Goal: Task Accomplishment & Management: Complete application form

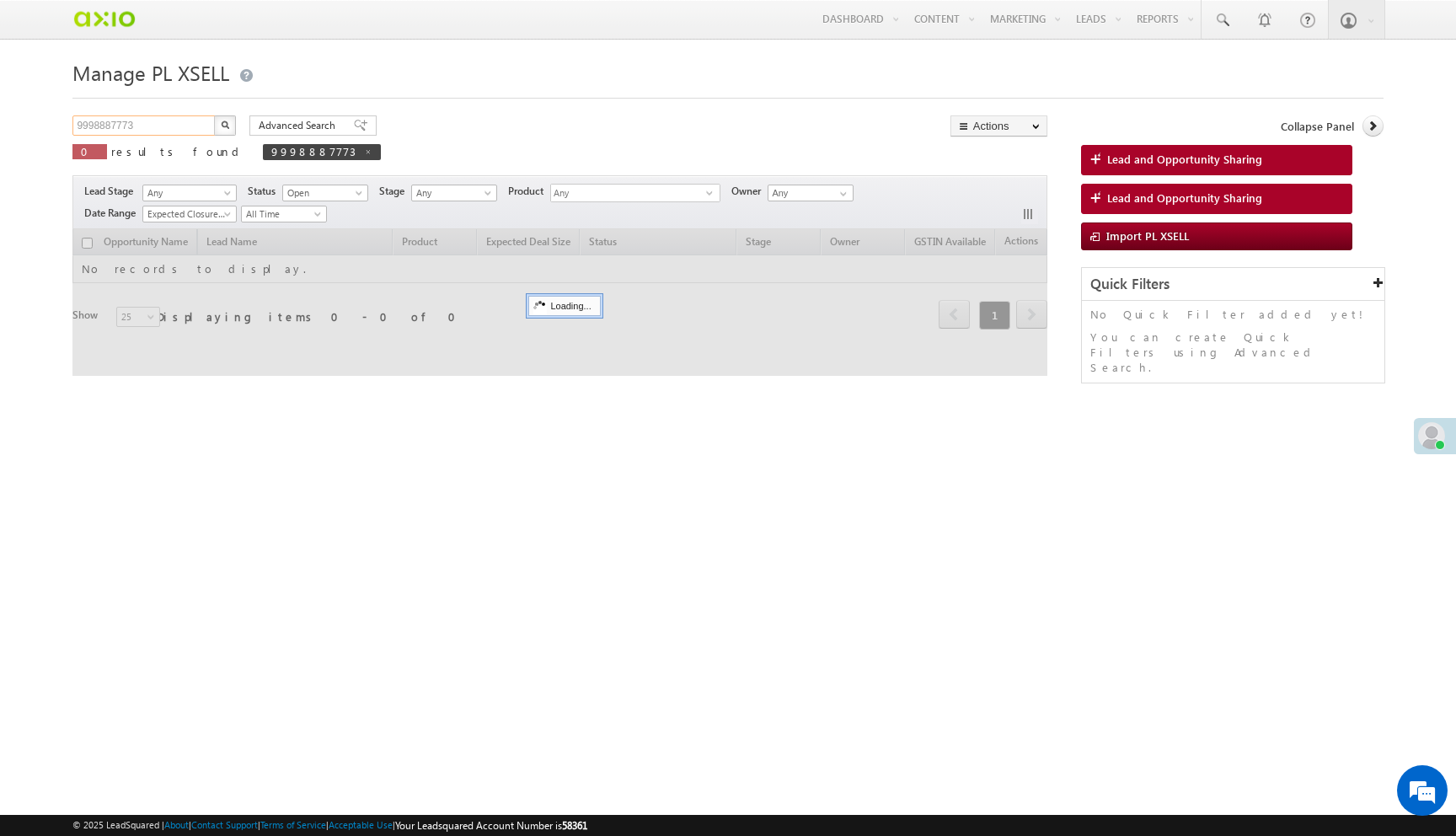
click at [174, 121] on input "9998887773" at bounding box center [144, 125] width 144 height 20
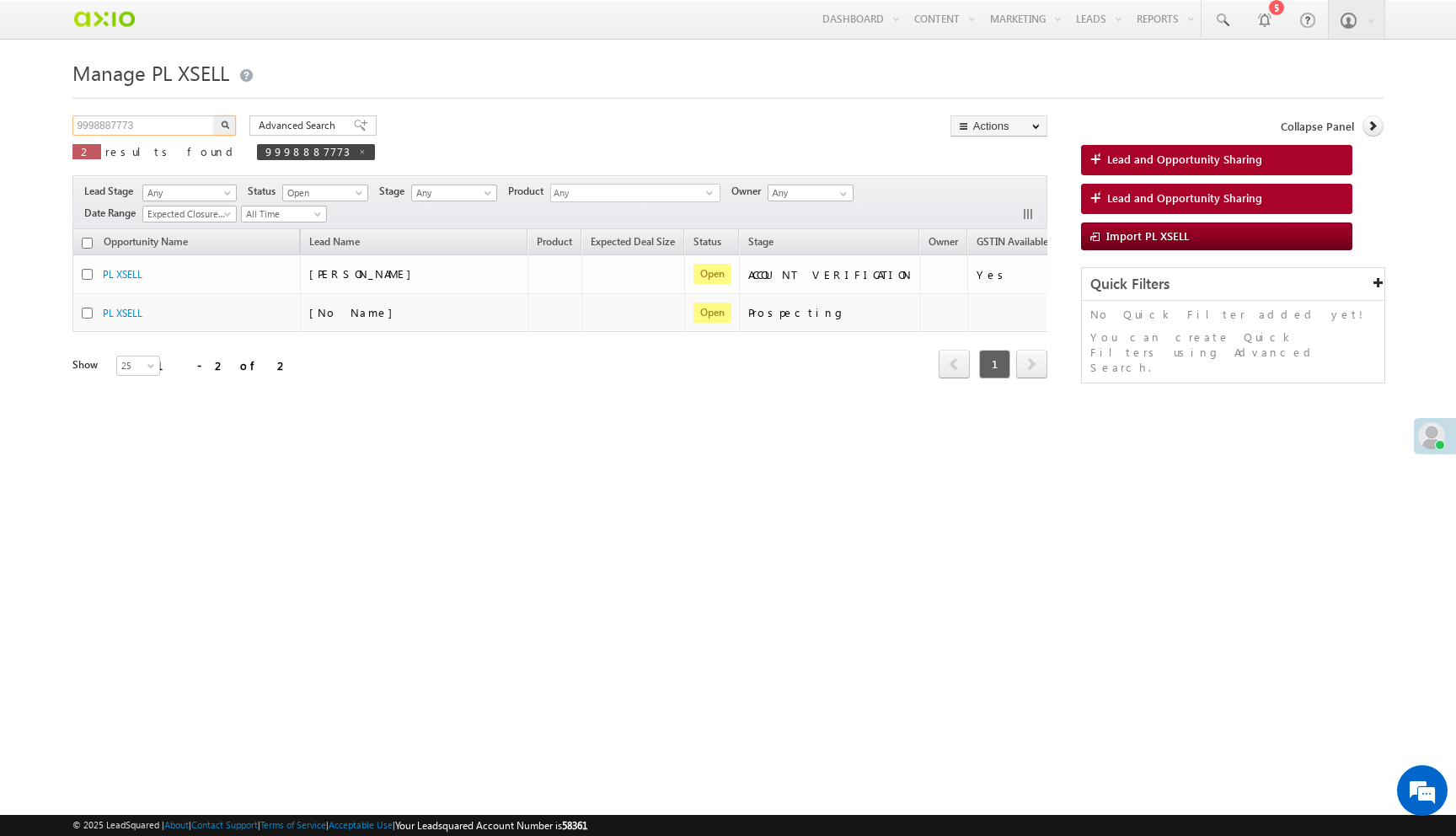
paste input "6df3c789-ac92-49a9-a208-68f3be1b00fc"
type input "6df3c789-ac92-49a9-a208-68f3be1b00fc"
click at [214, 115] on button "button" at bounding box center [225, 125] width 21 height 20
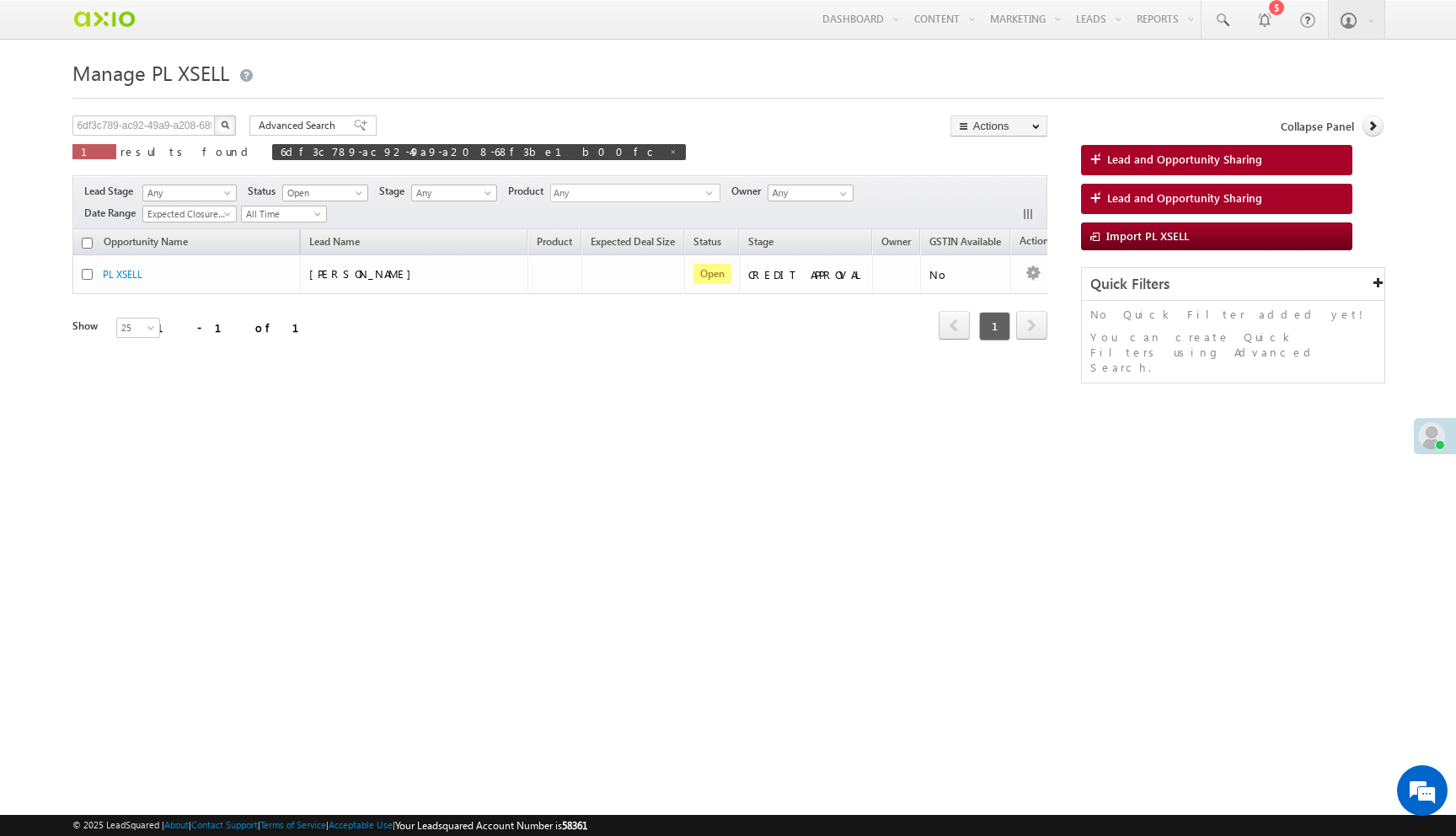
scroll to position [0, 0]
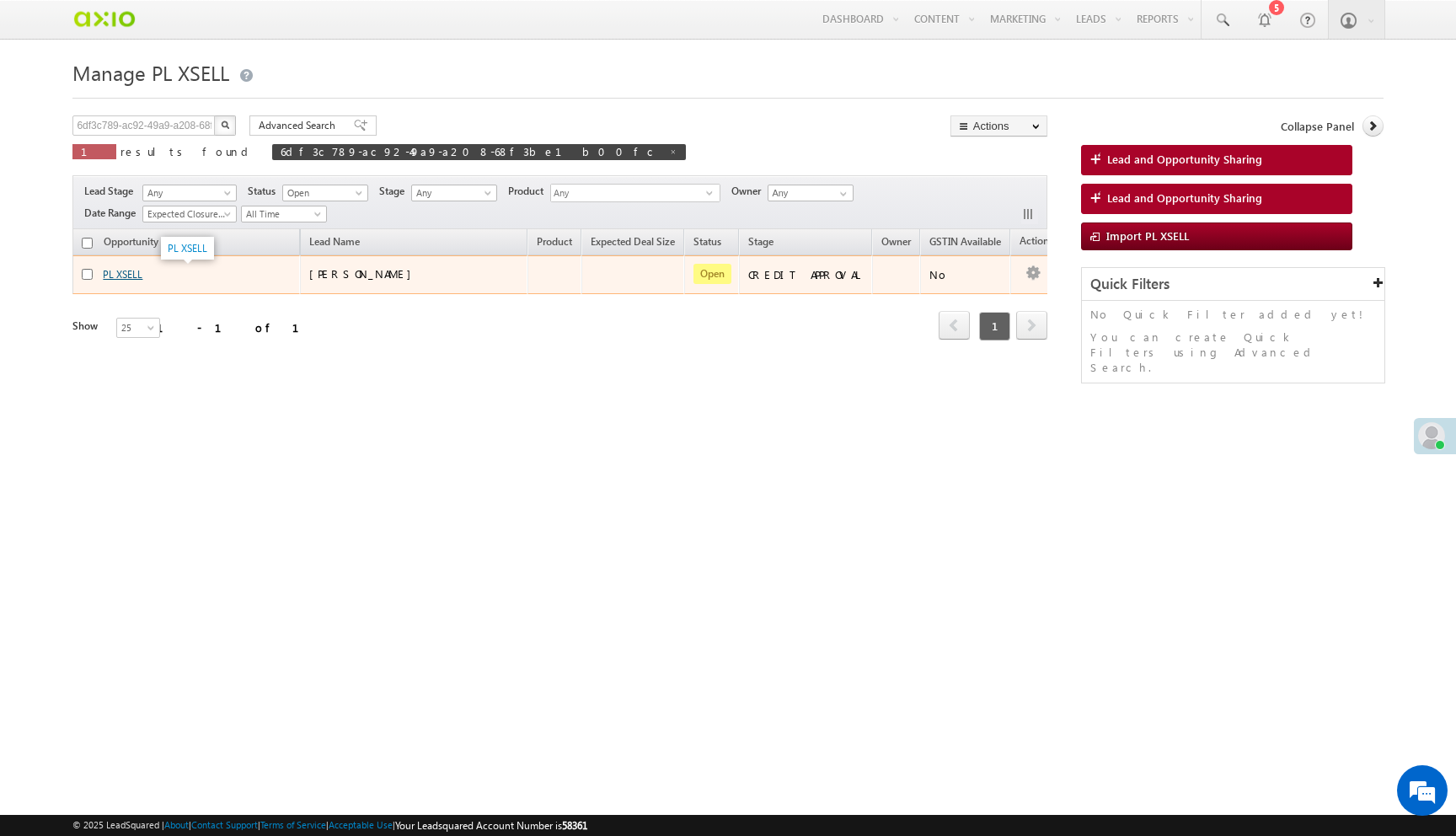
click at [133, 280] on link "PL XSELL" at bounding box center [122, 274] width 40 height 13
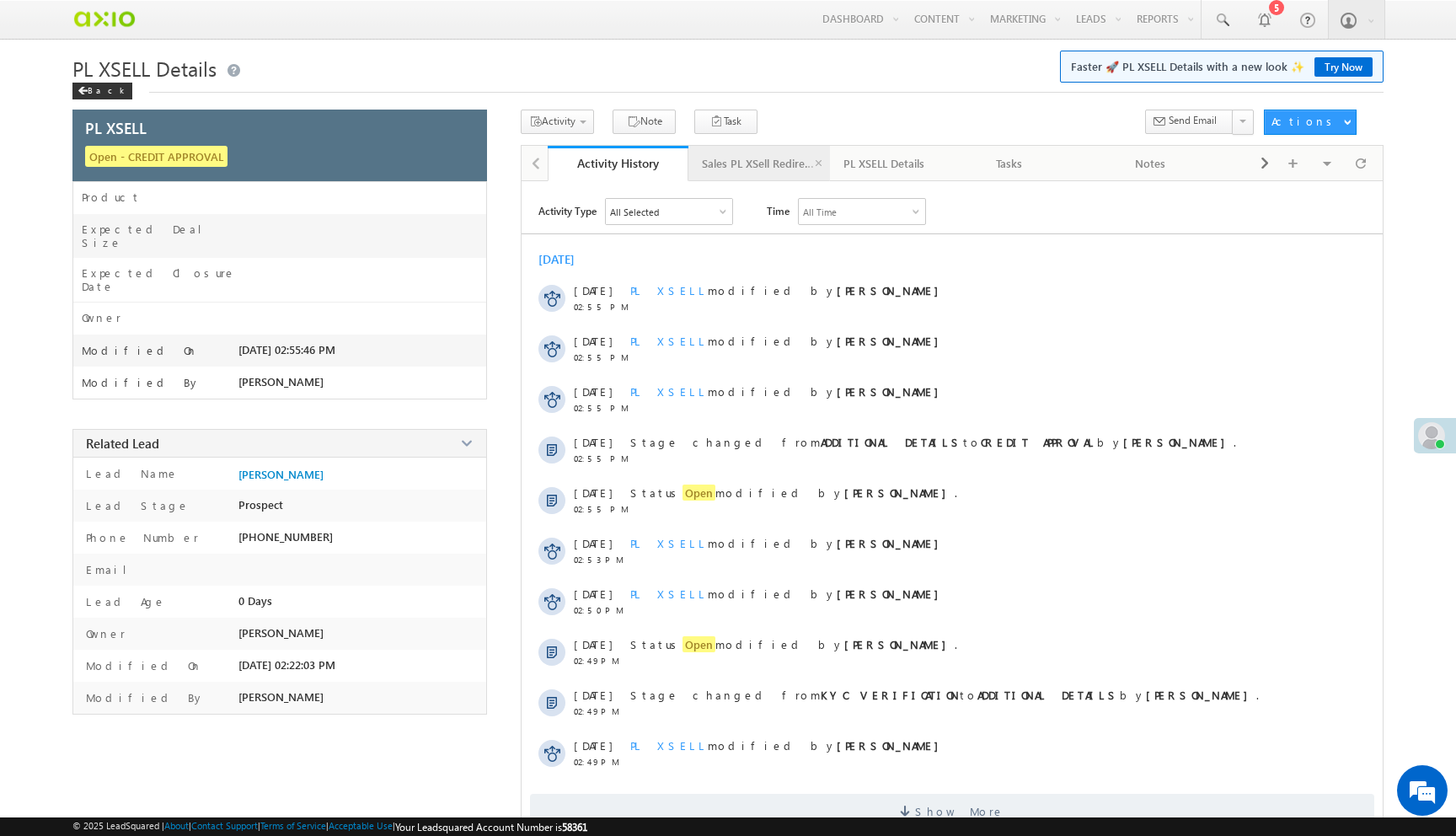
click at [763, 171] on div "Sales PL XSell Redirection" at bounding box center [758, 163] width 113 height 20
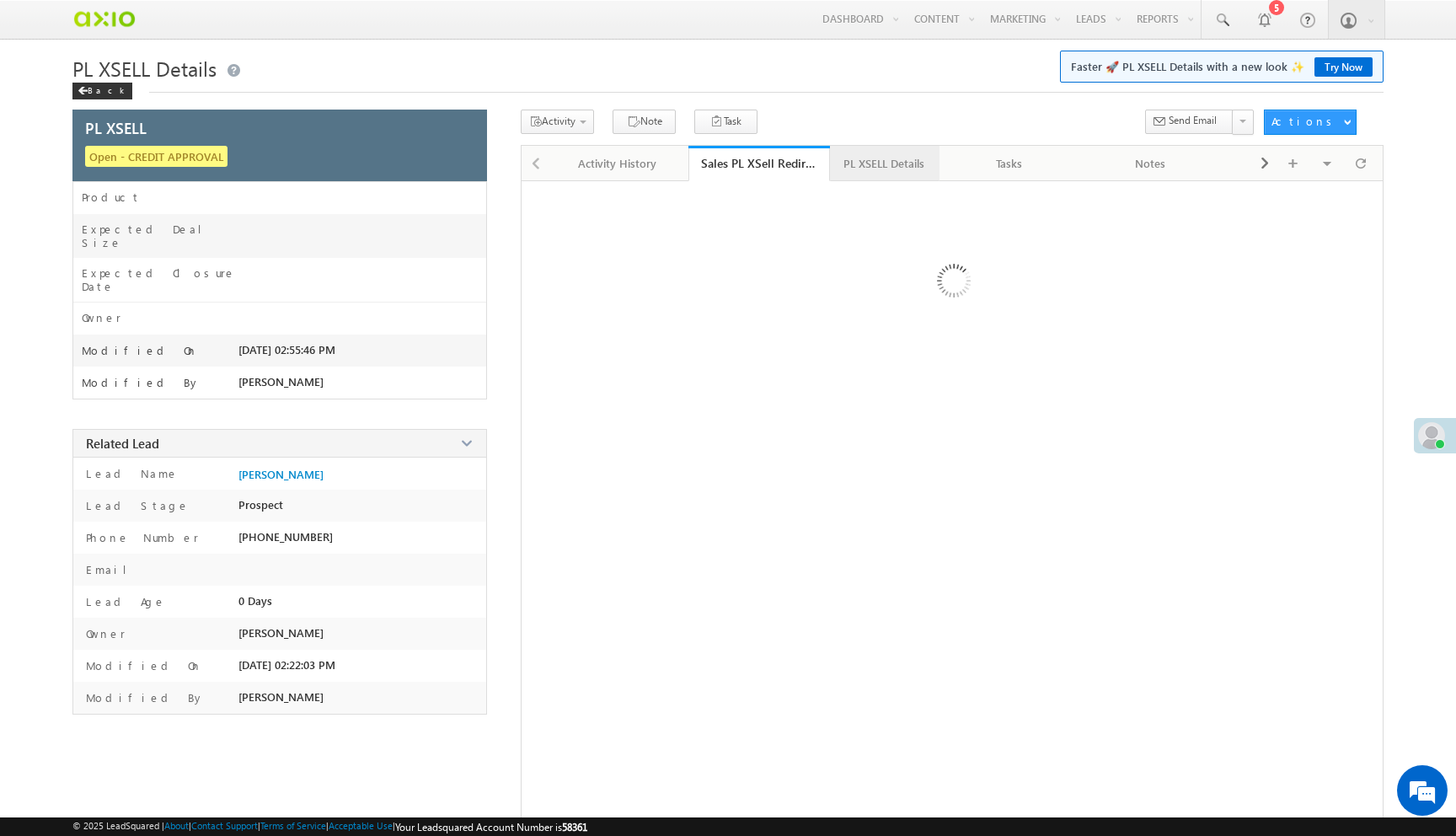
click at [911, 168] on div "PL XSELL Details" at bounding box center [883, 163] width 81 height 20
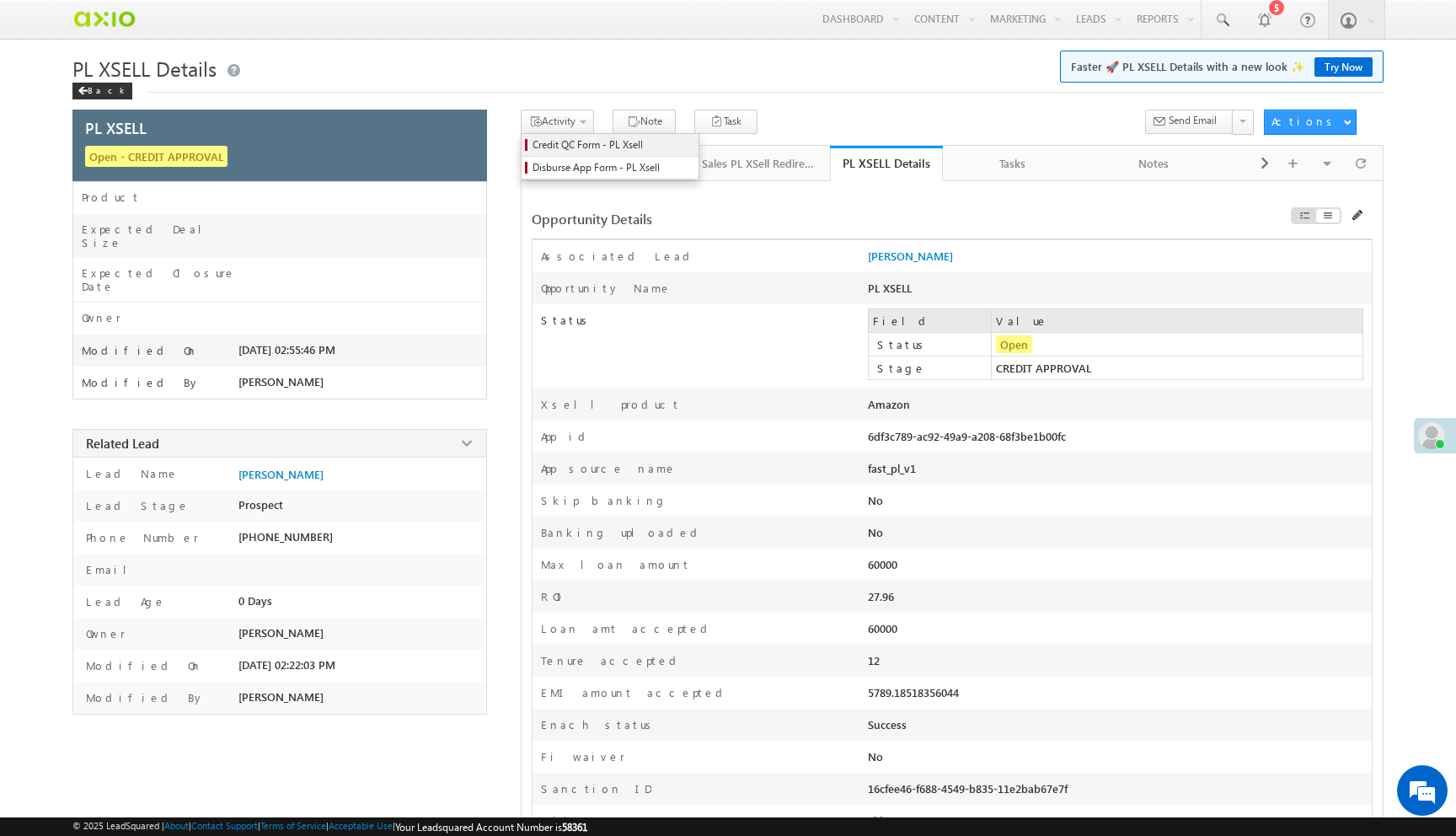
click at [575, 146] on span "Credit QC Form - PL Xsell" at bounding box center [612, 145] width 160 height 16
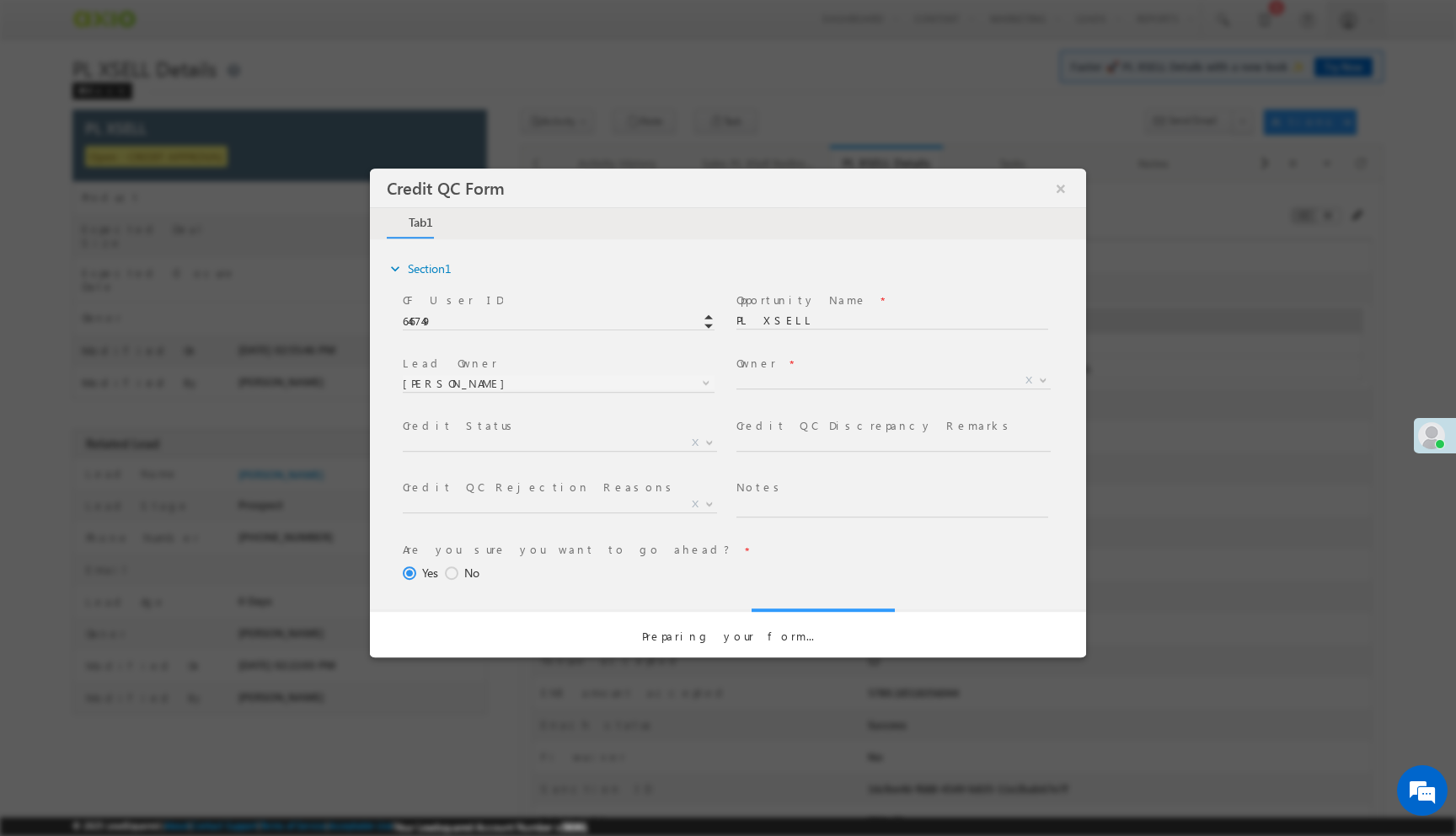
select select "c948bf67-3903-11ef-bbd2-0695f51e8b4b"
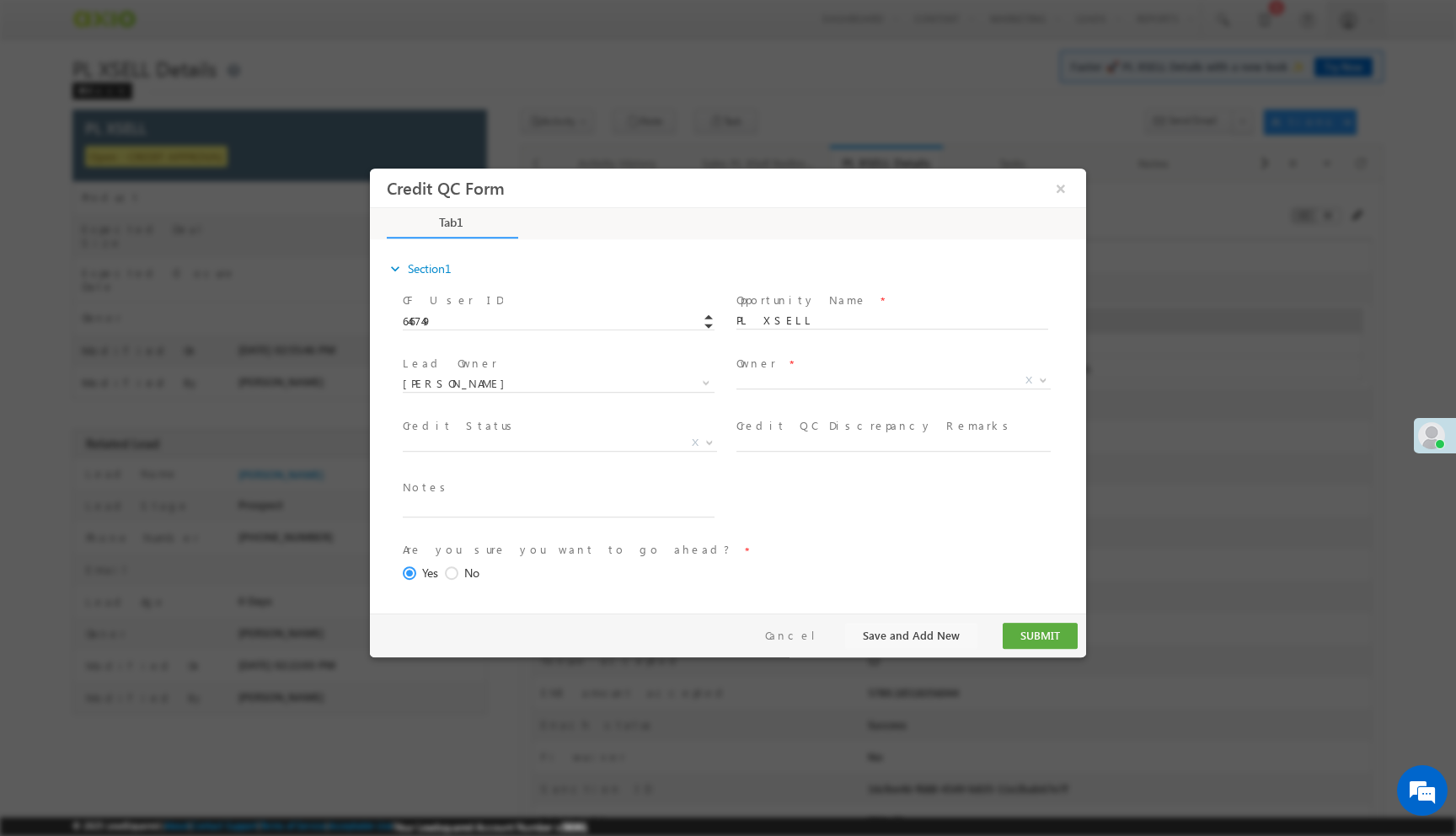
click at [612, 399] on span at bounding box center [557, 400] width 311 height 19
click at [772, 385] on span "X" at bounding box center [899, 383] width 326 height 20
click at [590, 437] on span "X" at bounding box center [559, 442] width 314 height 17
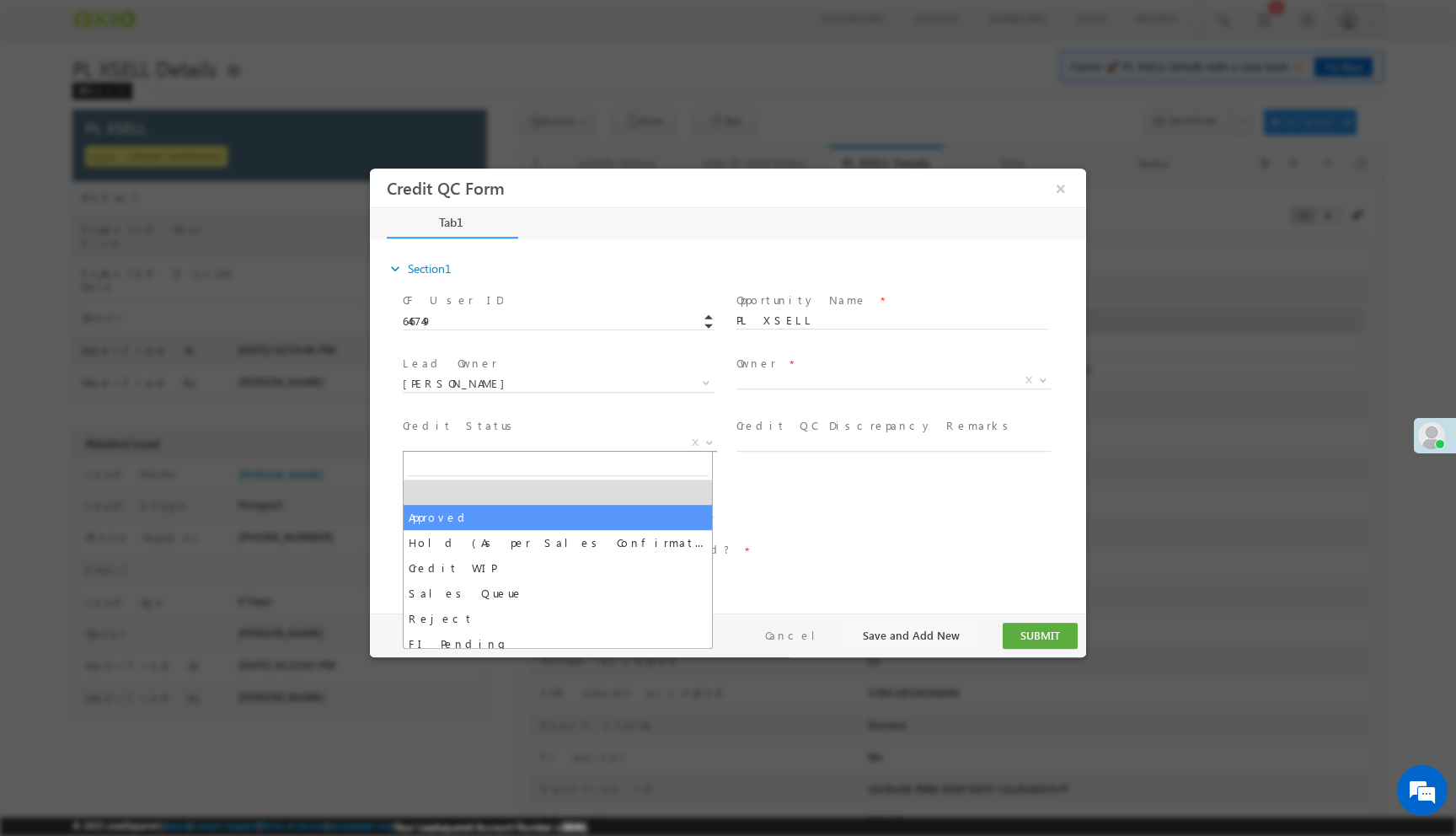
select select "Approved"
select select "NA"
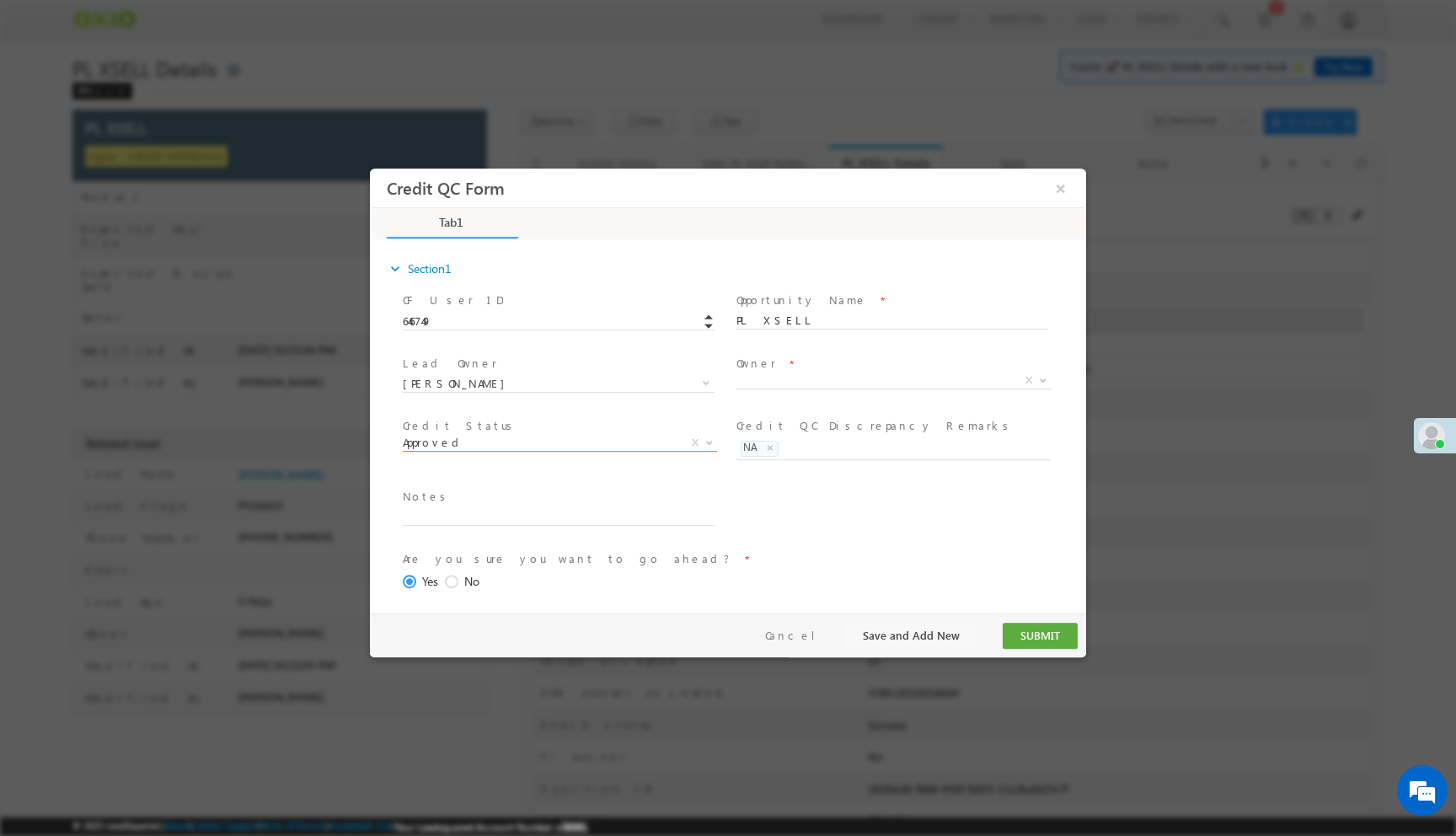
scroll to position [69, 0]
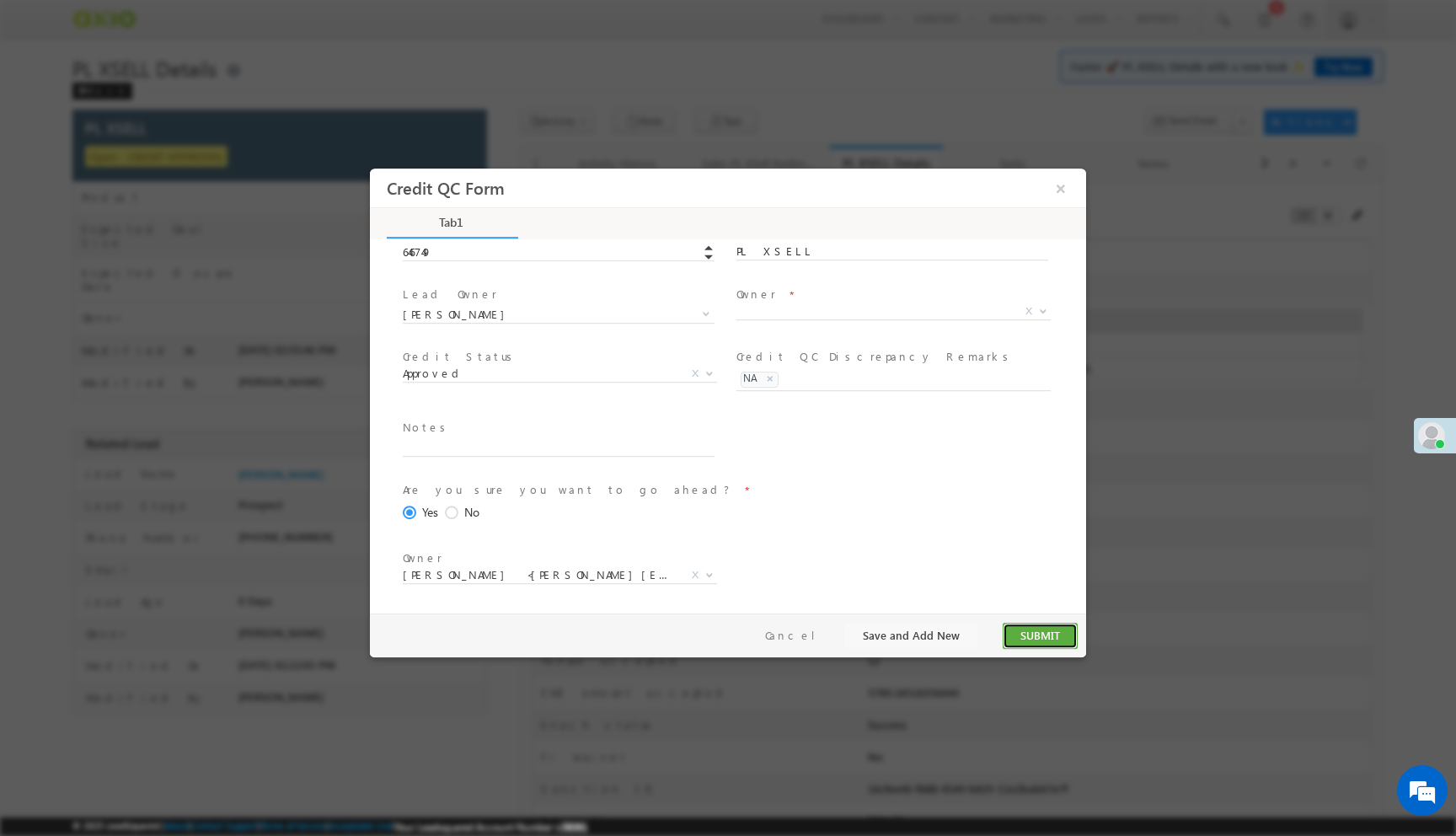
click at [1022, 630] on button "SUBMIT" at bounding box center [1040, 635] width 75 height 26
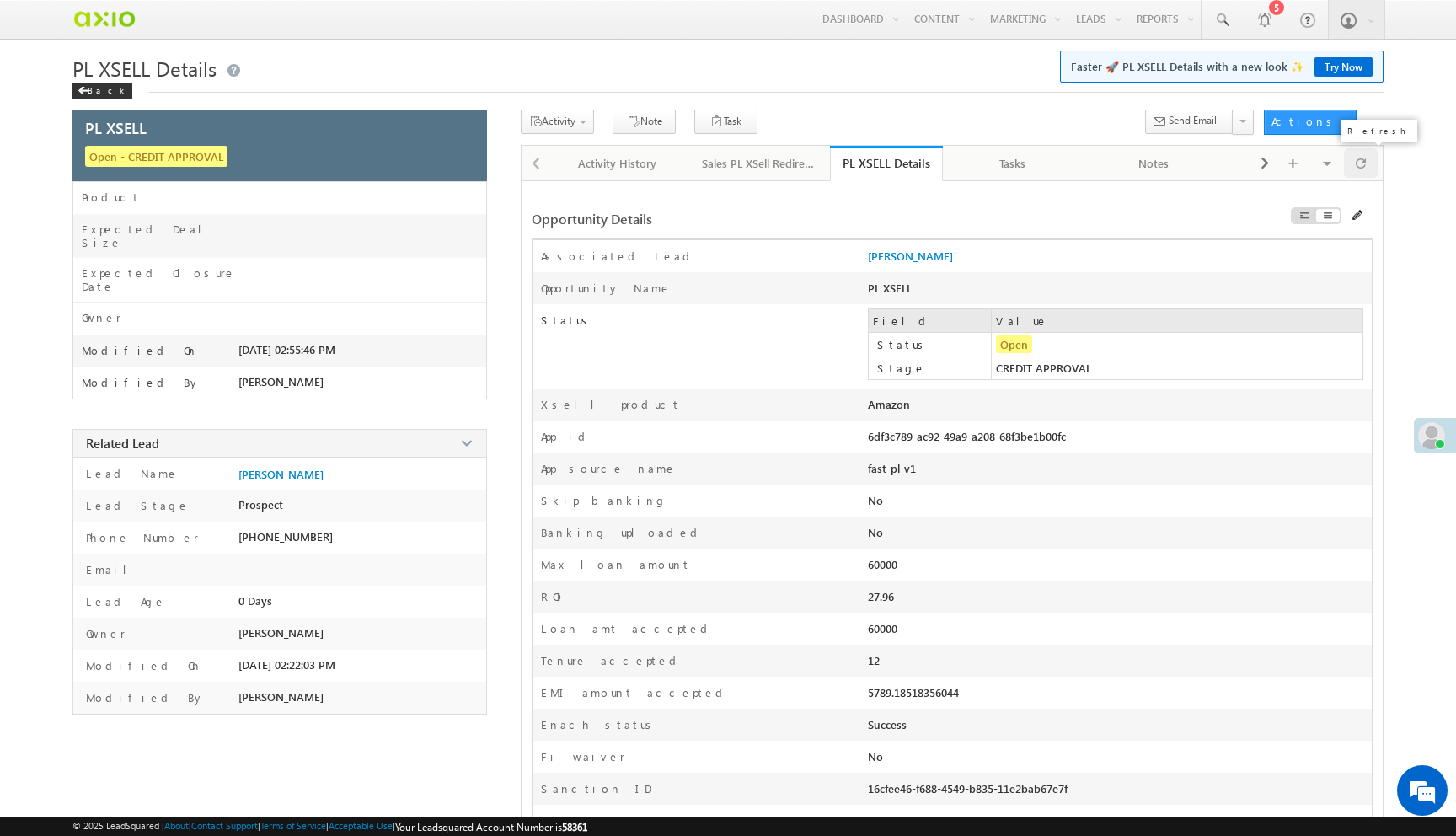
click at [1366, 171] on div at bounding box center [1360, 163] width 34 height 29
click at [575, 166] on span "Disburse App Form - PL Xsell" at bounding box center [612, 168] width 160 height 16
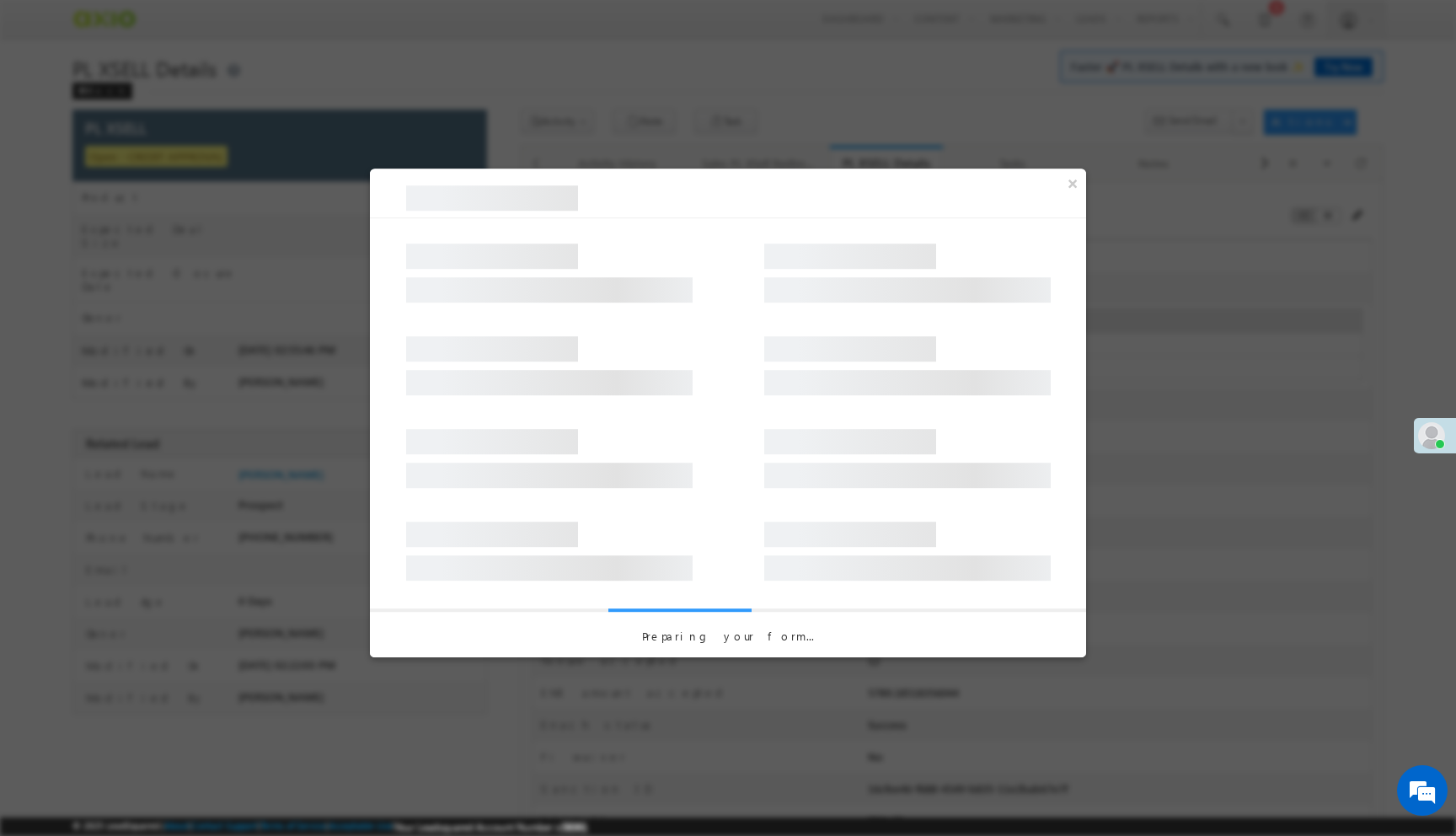
select select "PL XSell Disbursement Initiated"
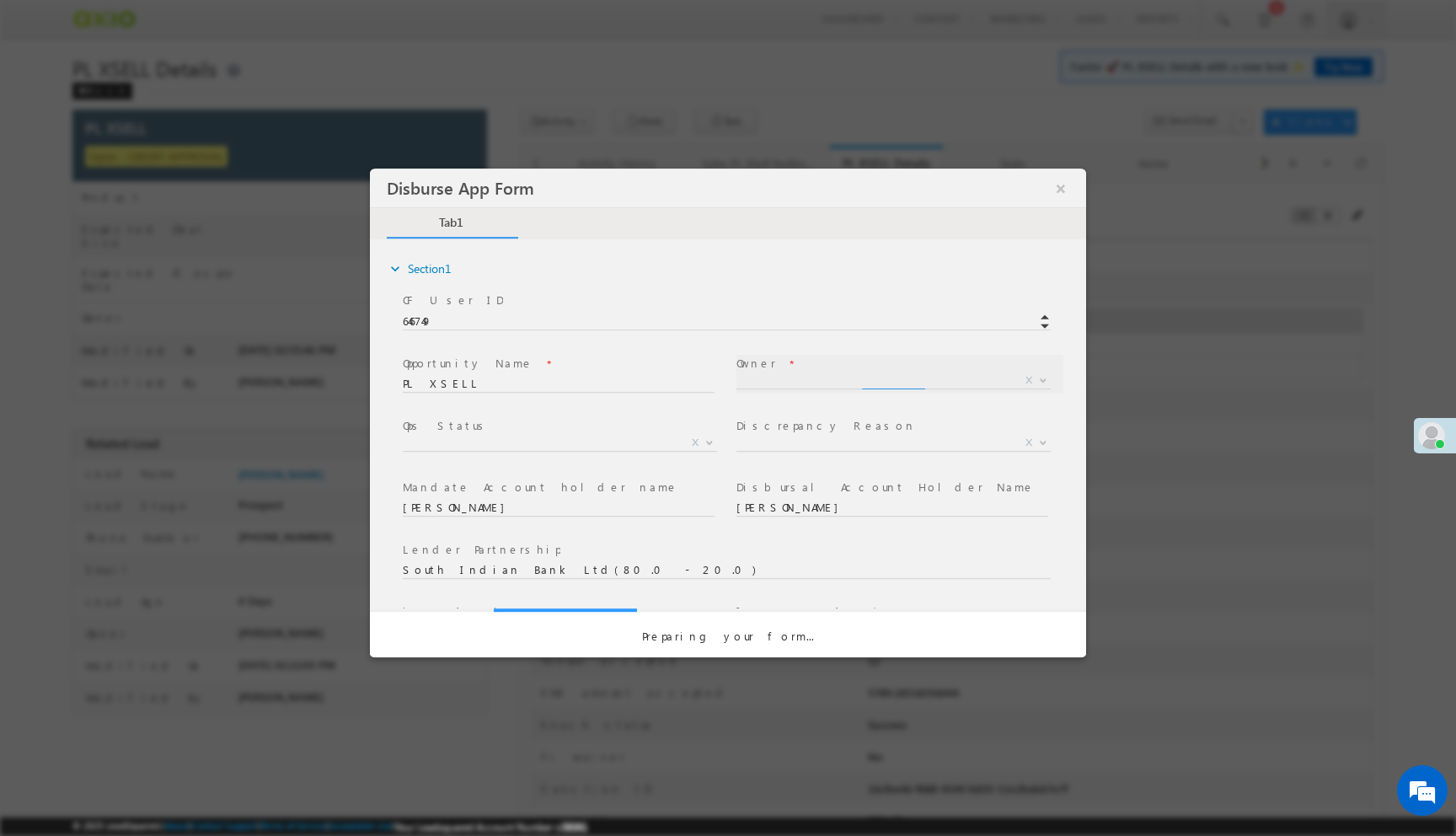
select select "a9bb649e-8900-11ee-aeac-0643ecf67fe6"
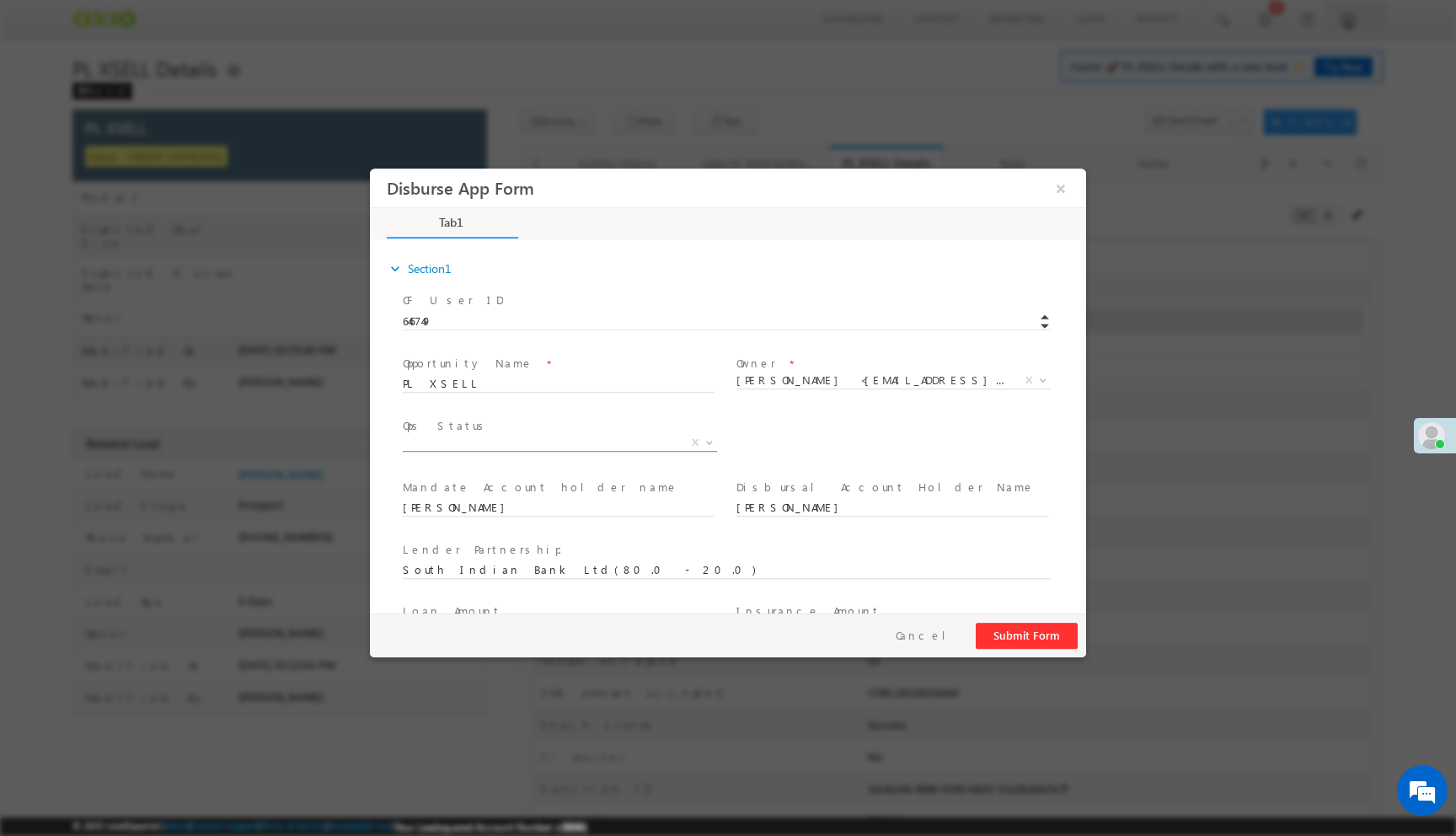
click at [529, 448] on span "X" at bounding box center [559, 442] width 314 height 17
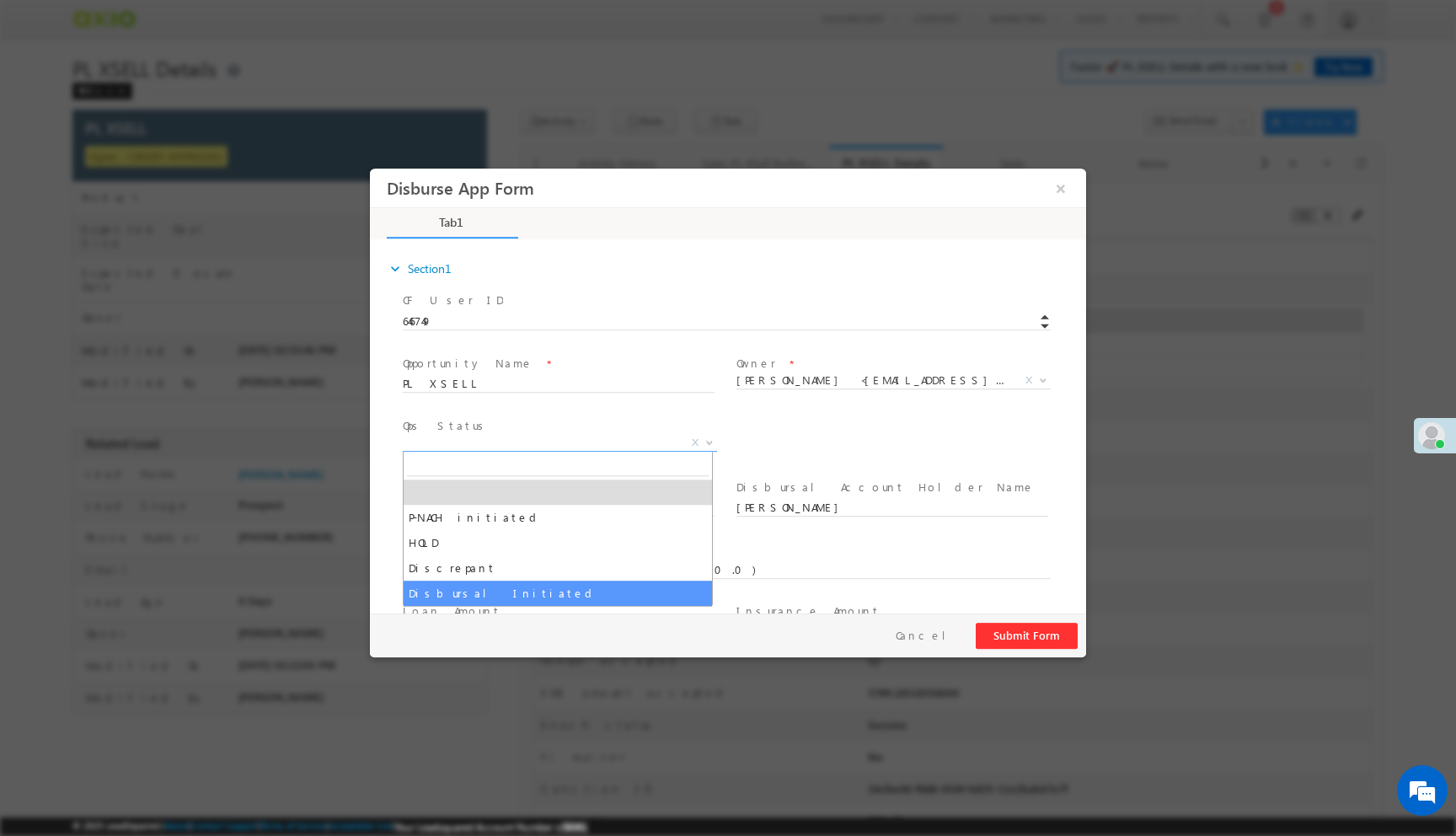
select select "Disbursal Initiated"
select select "NA"
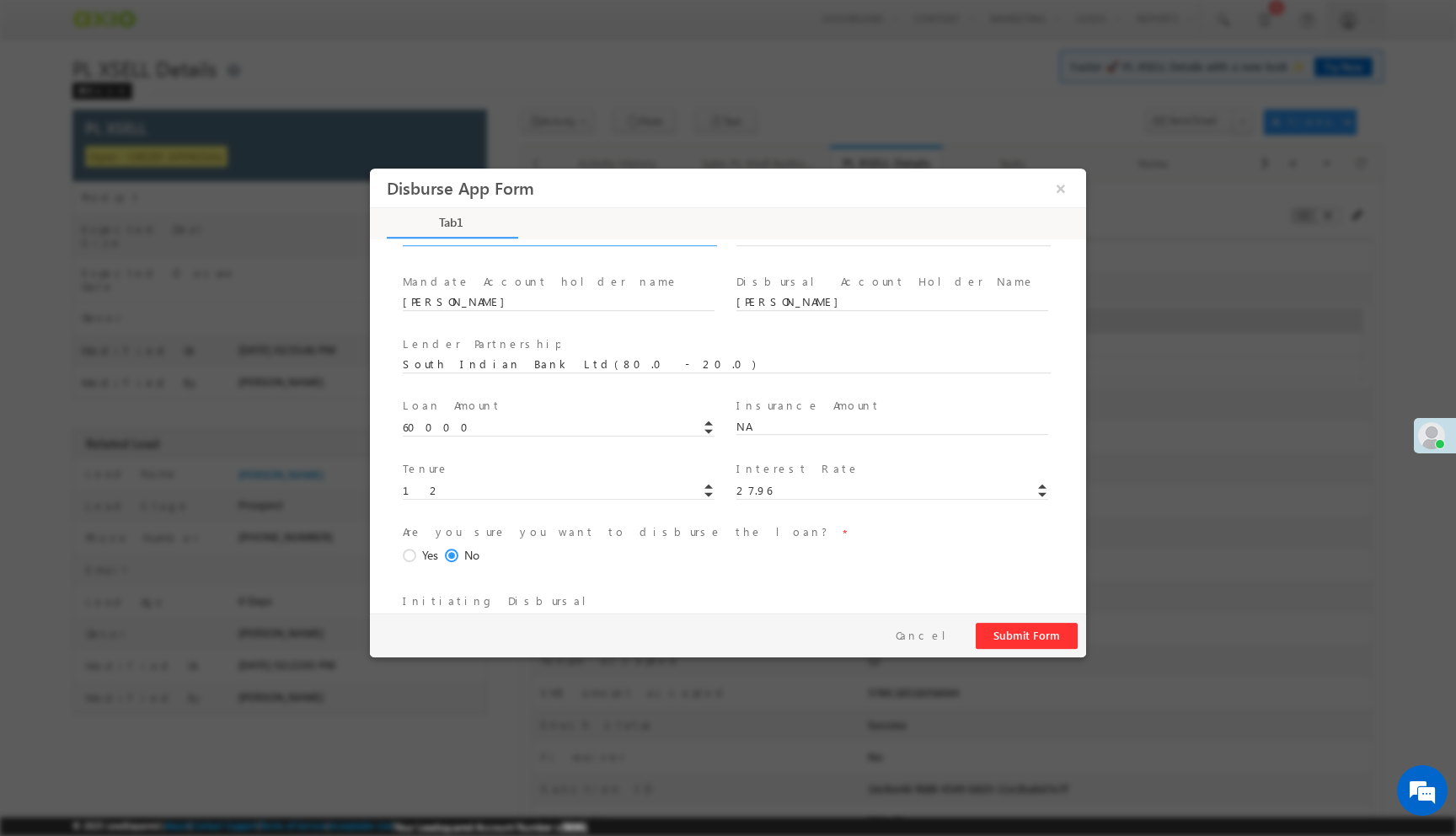
scroll to position [248, 0]
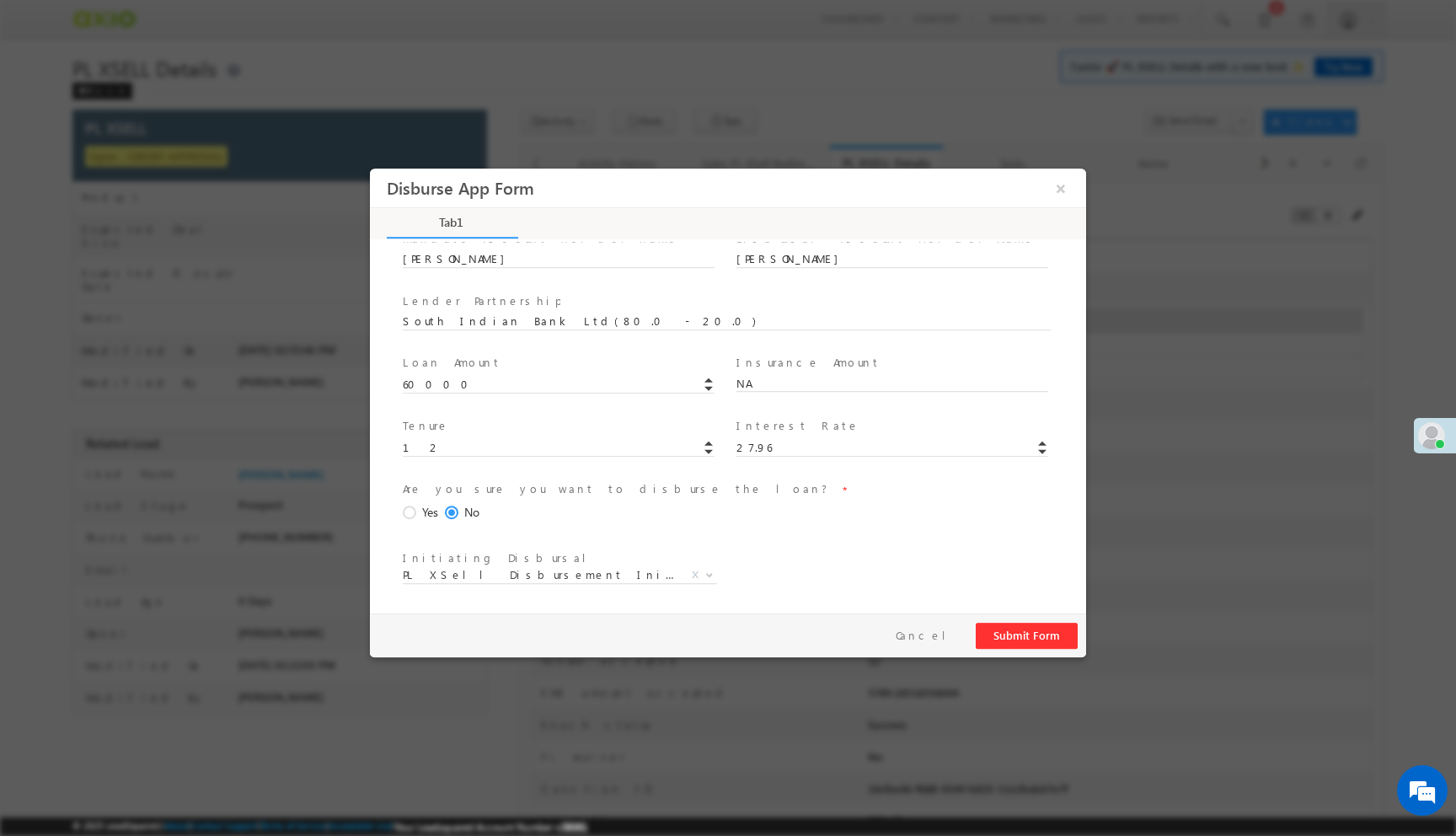
click at [405, 517] on span at bounding box center [411, 513] width 19 height 16
click at [369, 169] on input "Yes" at bounding box center [369, 169] width 0 height 0
click at [1013, 643] on button "Submit Form" at bounding box center [1026, 635] width 102 height 26
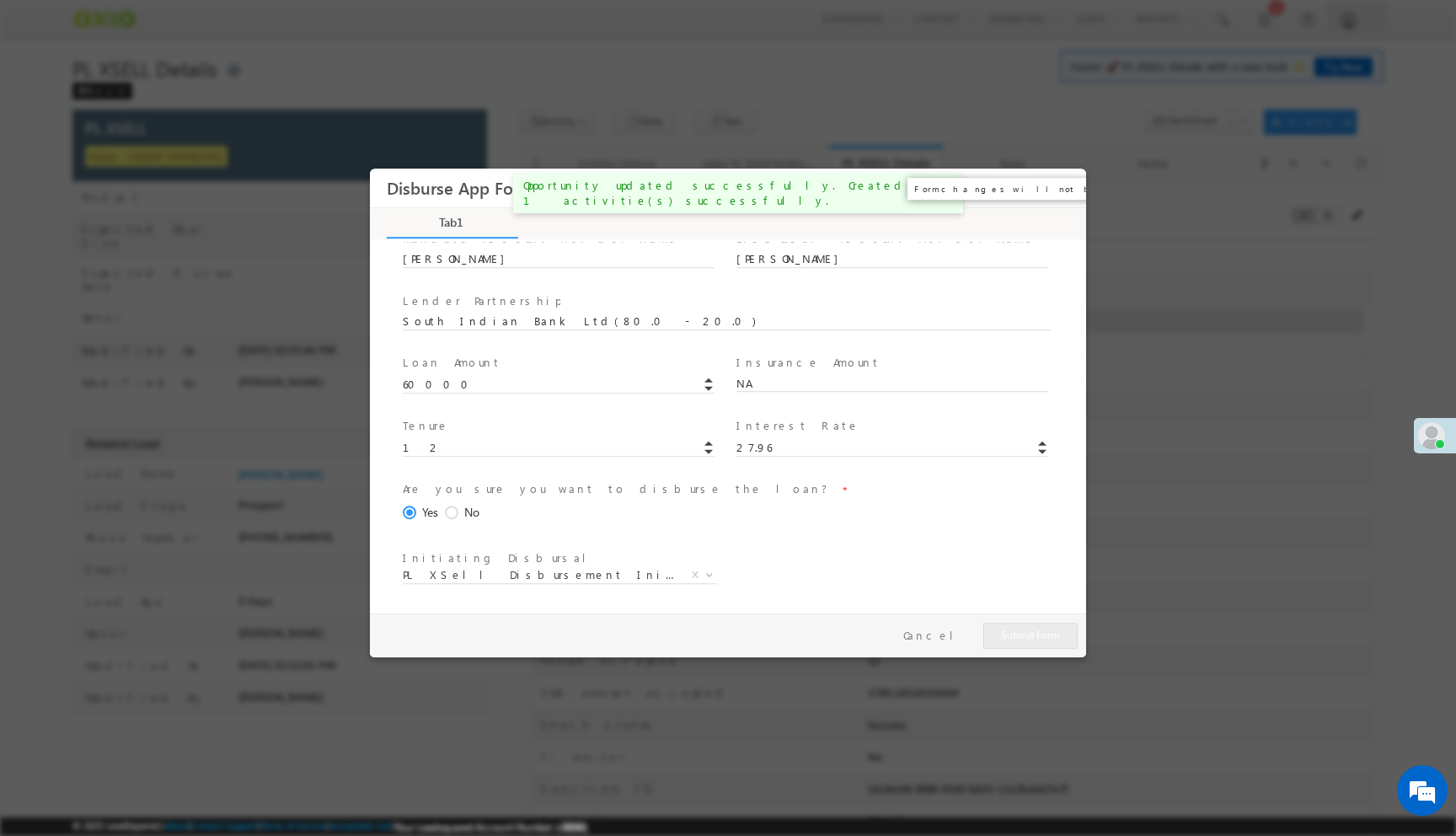
click at [1058, 193] on button "×" at bounding box center [1060, 188] width 28 height 31
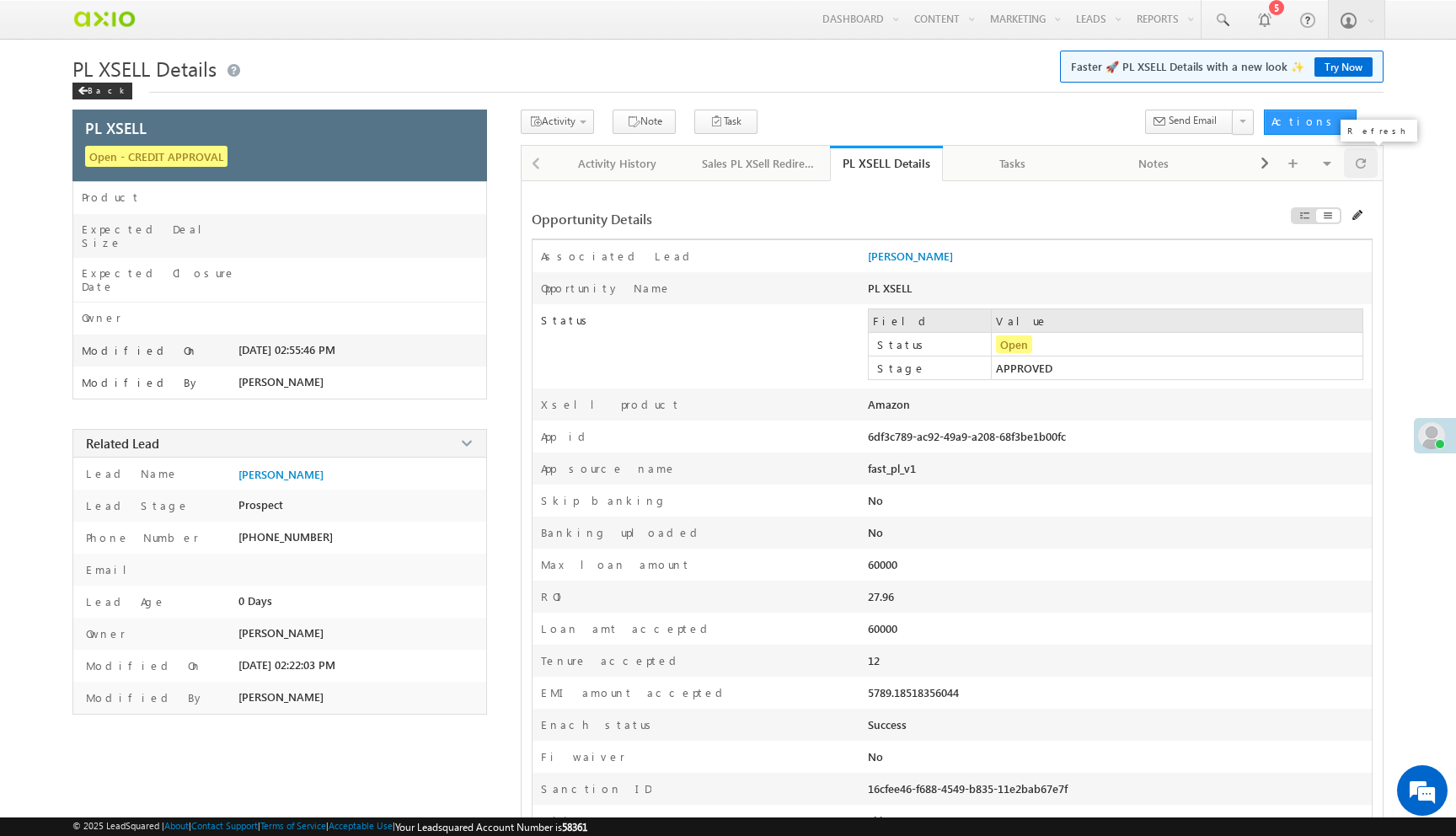
click at [1360, 158] on span at bounding box center [1360, 163] width 10 height 29
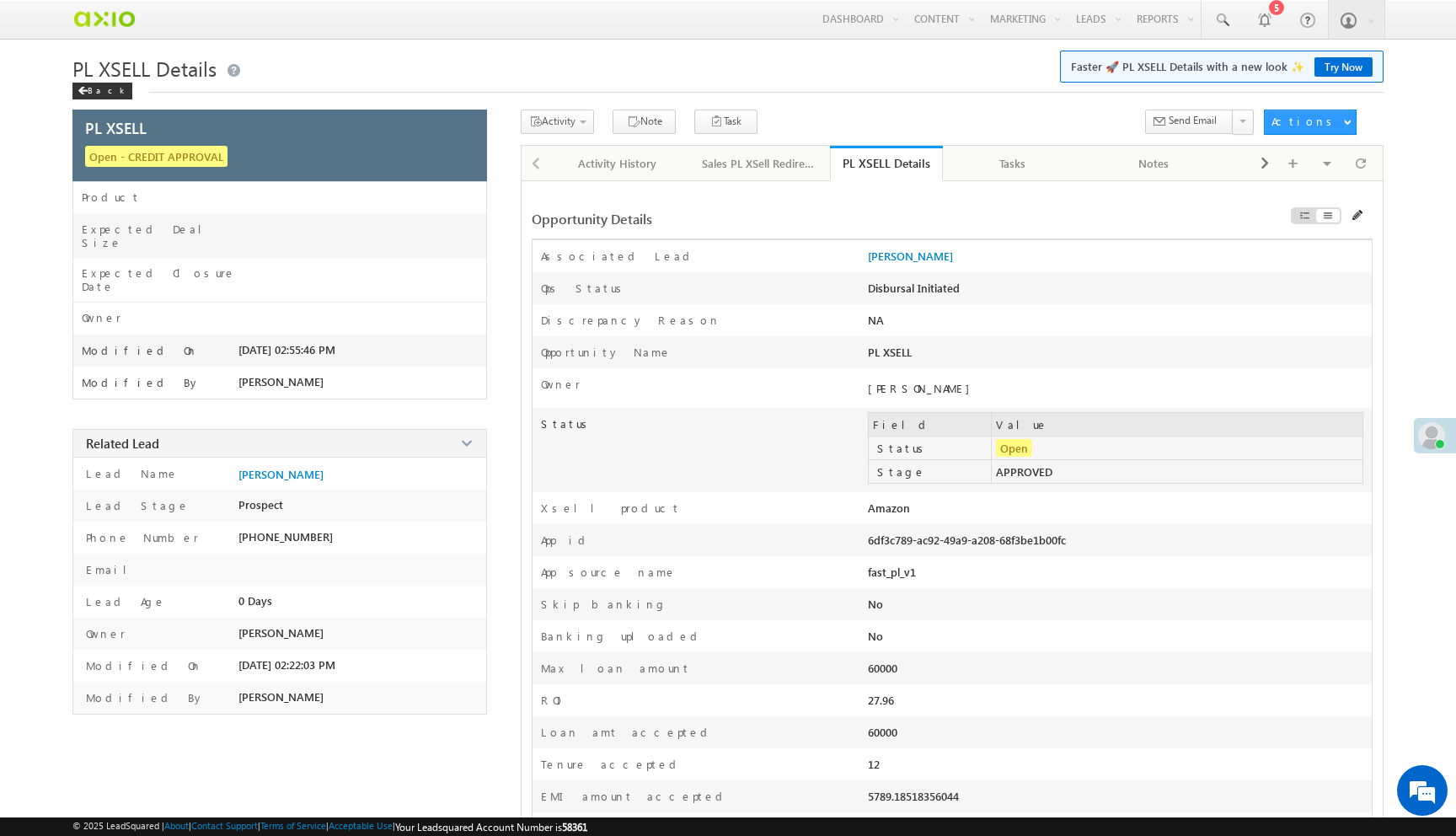
click at [910, 542] on div "6df3c789-ac92-49a9-a208-68f3be1b00fc" at bounding box center [1017, 544] width 301 height 23
copy div "6df3c789-ac92-49a9-a208-68f3be1b00fc"
click at [1363, 171] on span at bounding box center [1360, 163] width 10 height 29
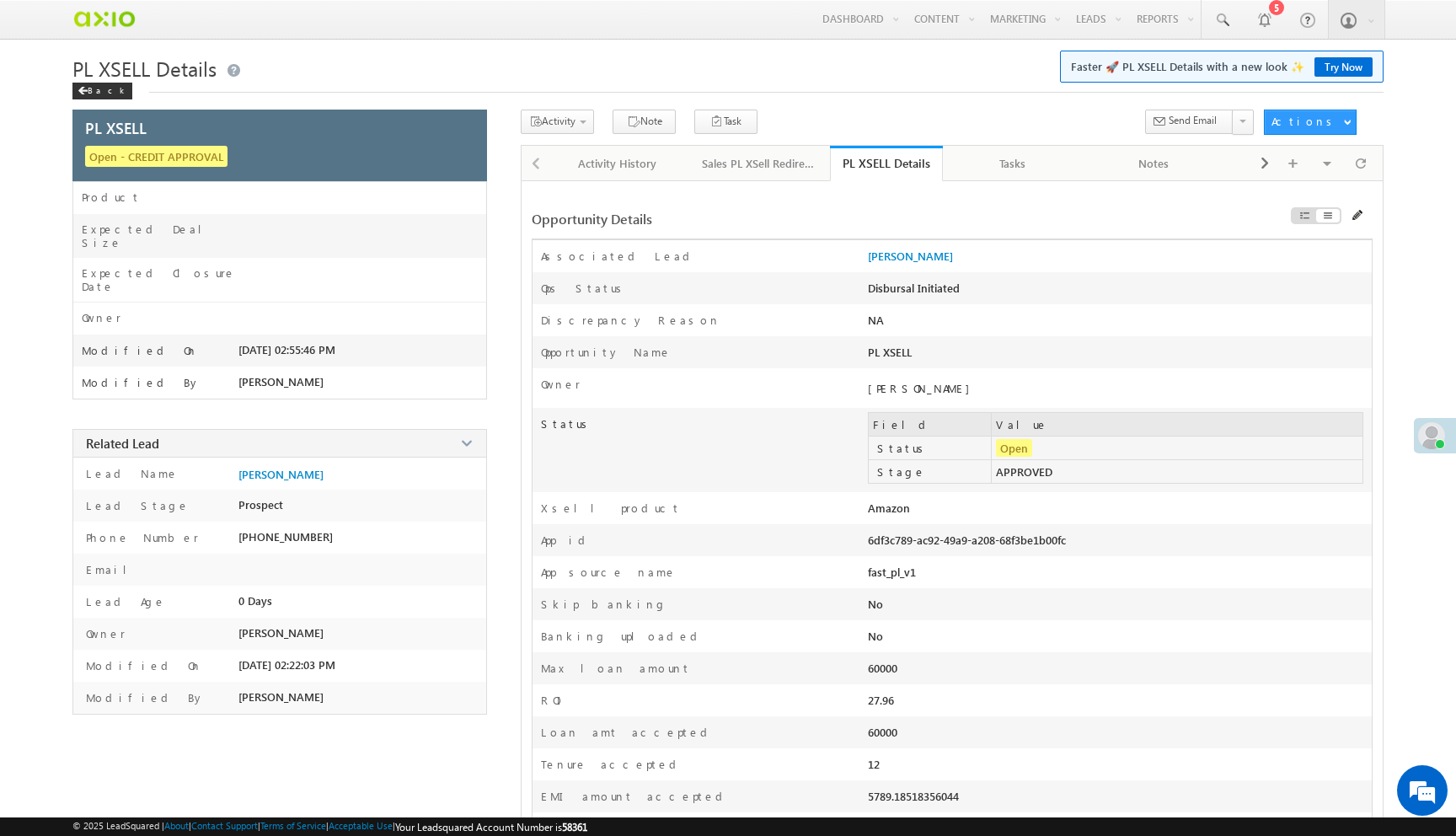
click at [879, 539] on div "6df3c789-ac92-49a9-a208-68f3be1b00fc" at bounding box center [1017, 544] width 301 height 23
copy div "6df3c789-ac92-49a9-a208-68f3be1b00fc"
